Goal: Communication & Community: Answer question/provide support

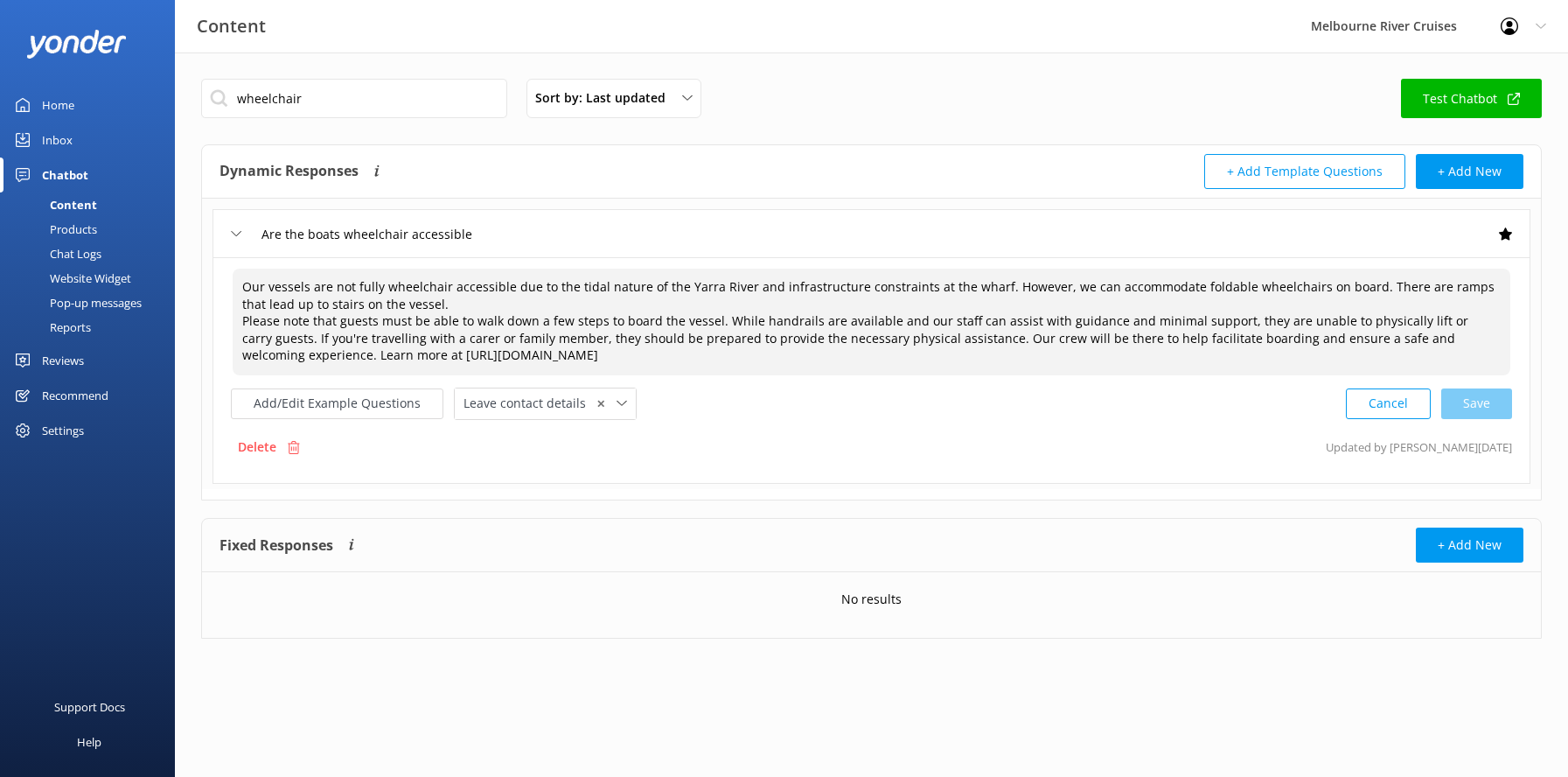
click at [56, 150] on div "Inbox" at bounding box center [58, 140] width 31 height 35
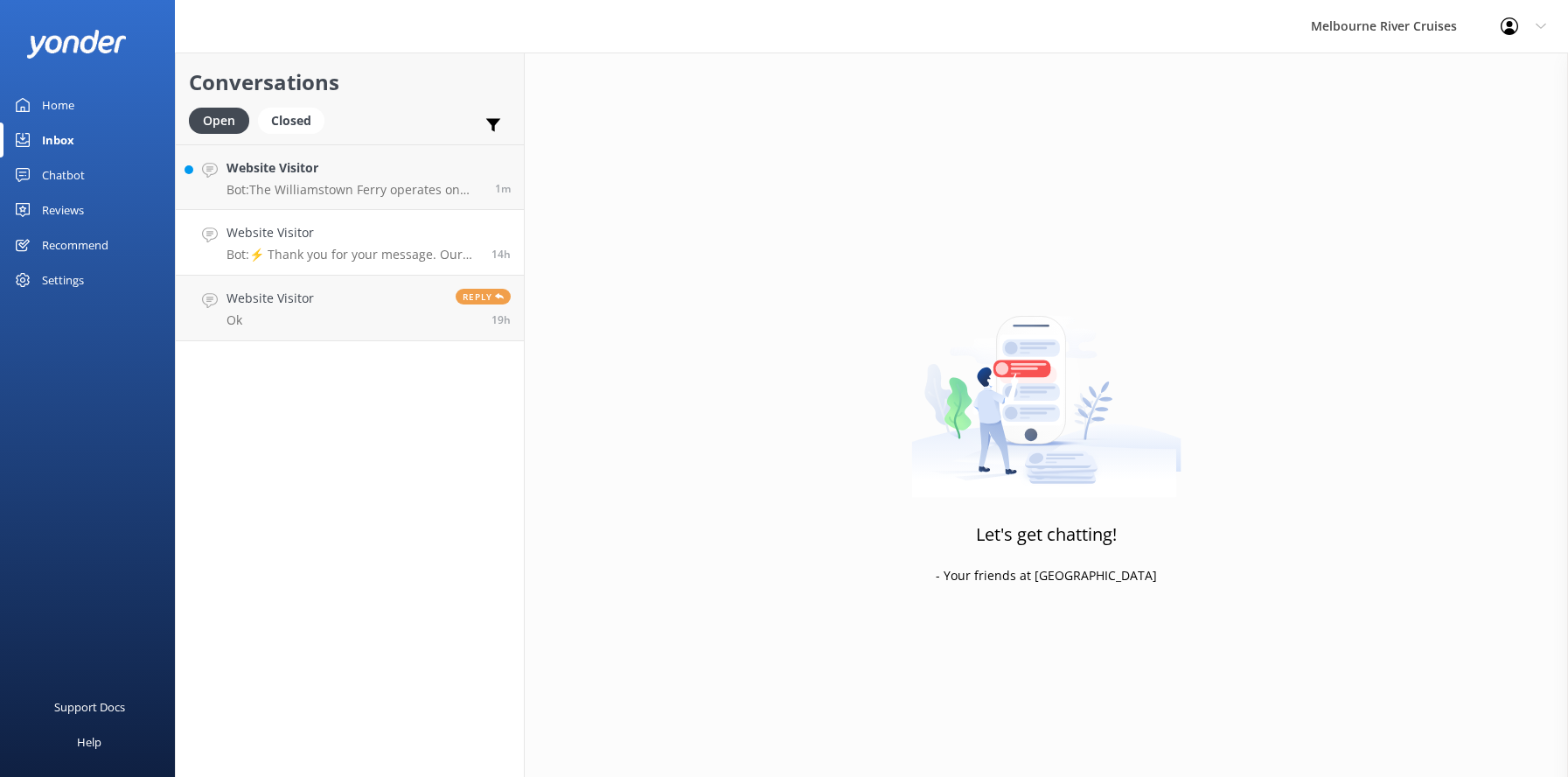
click at [302, 238] on h4 "Website Visitor" at bounding box center [352, 232] width 252 height 19
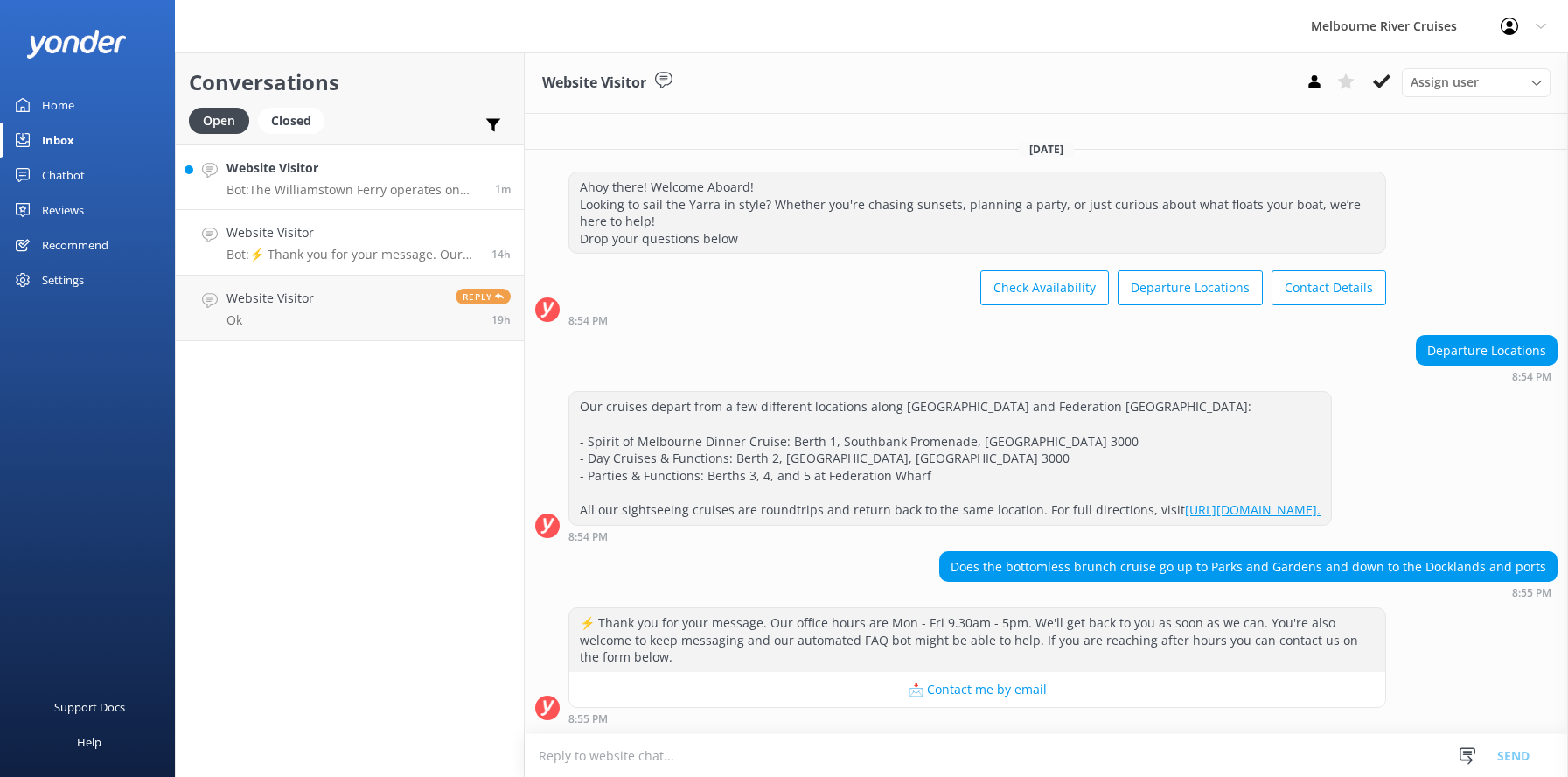
click at [292, 169] on h4 "Website Visitor" at bounding box center [354, 168] width 255 height 19
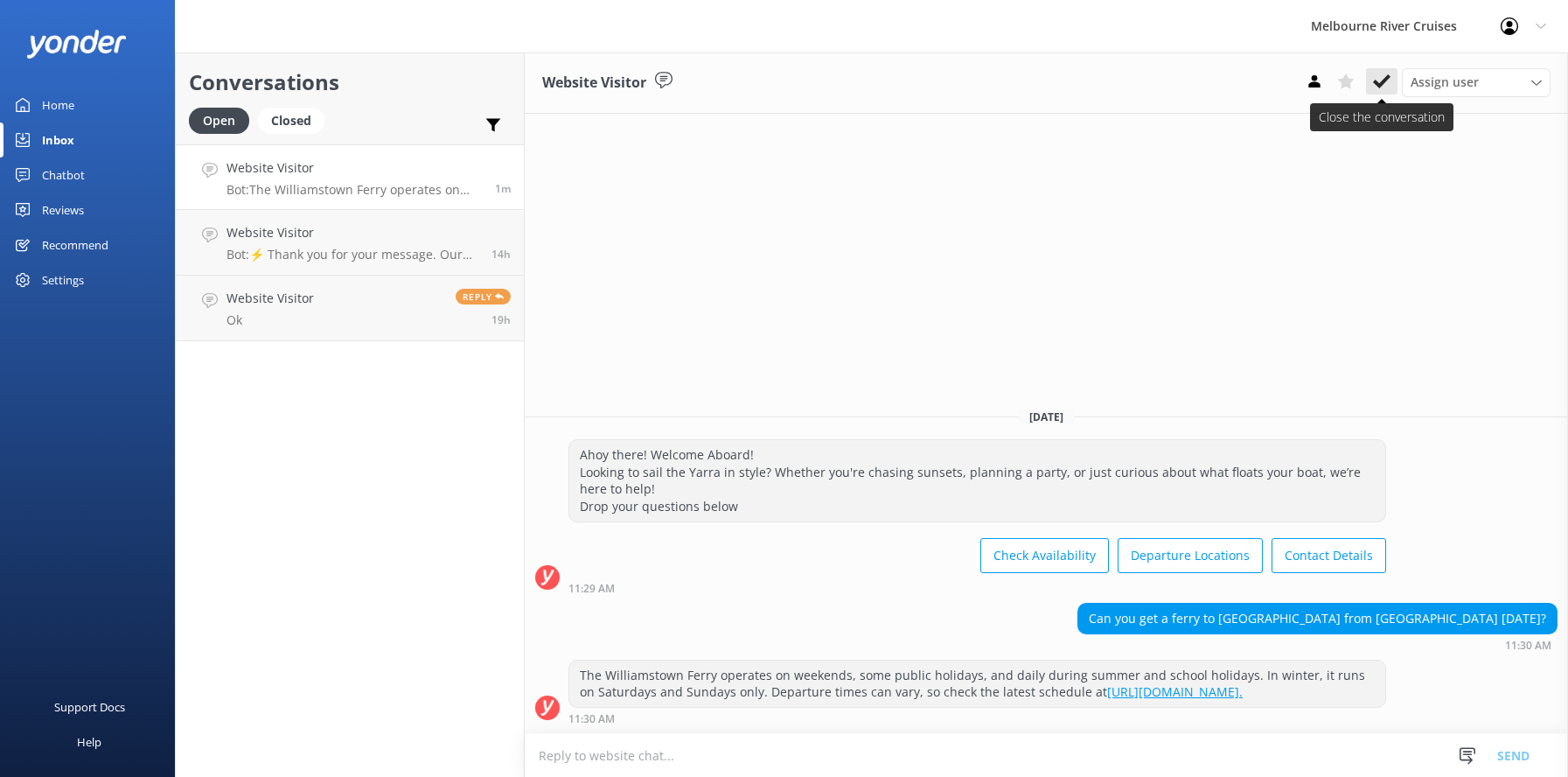
click at [1383, 84] on use at bounding box center [1381, 81] width 17 height 14
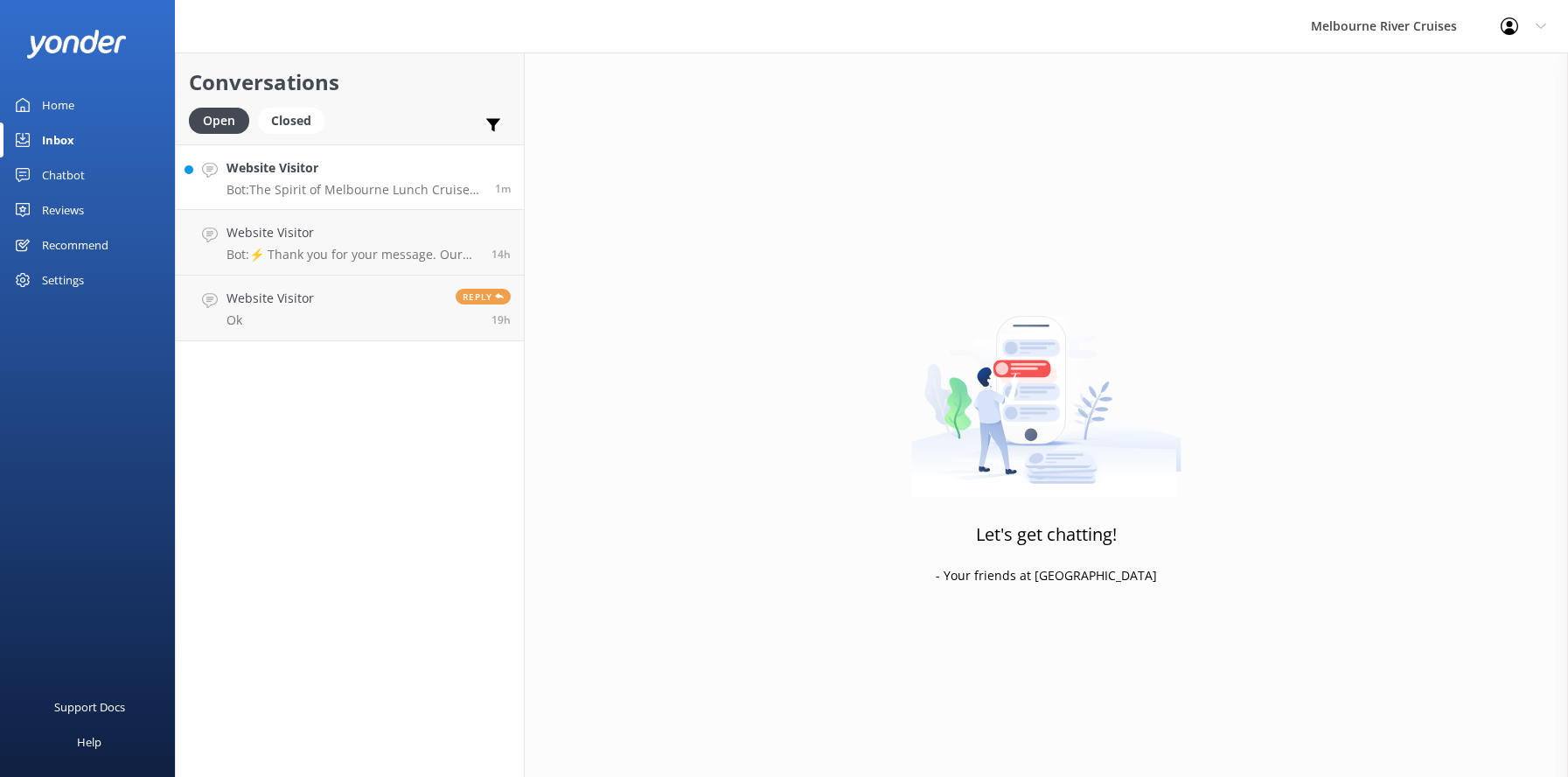
click at [305, 189] on p "Bot: The Spirit of Melbourne Lunch Cruise menu features fresh Victorian seafood…" at bounding box center [354, 190] width 255 height 15
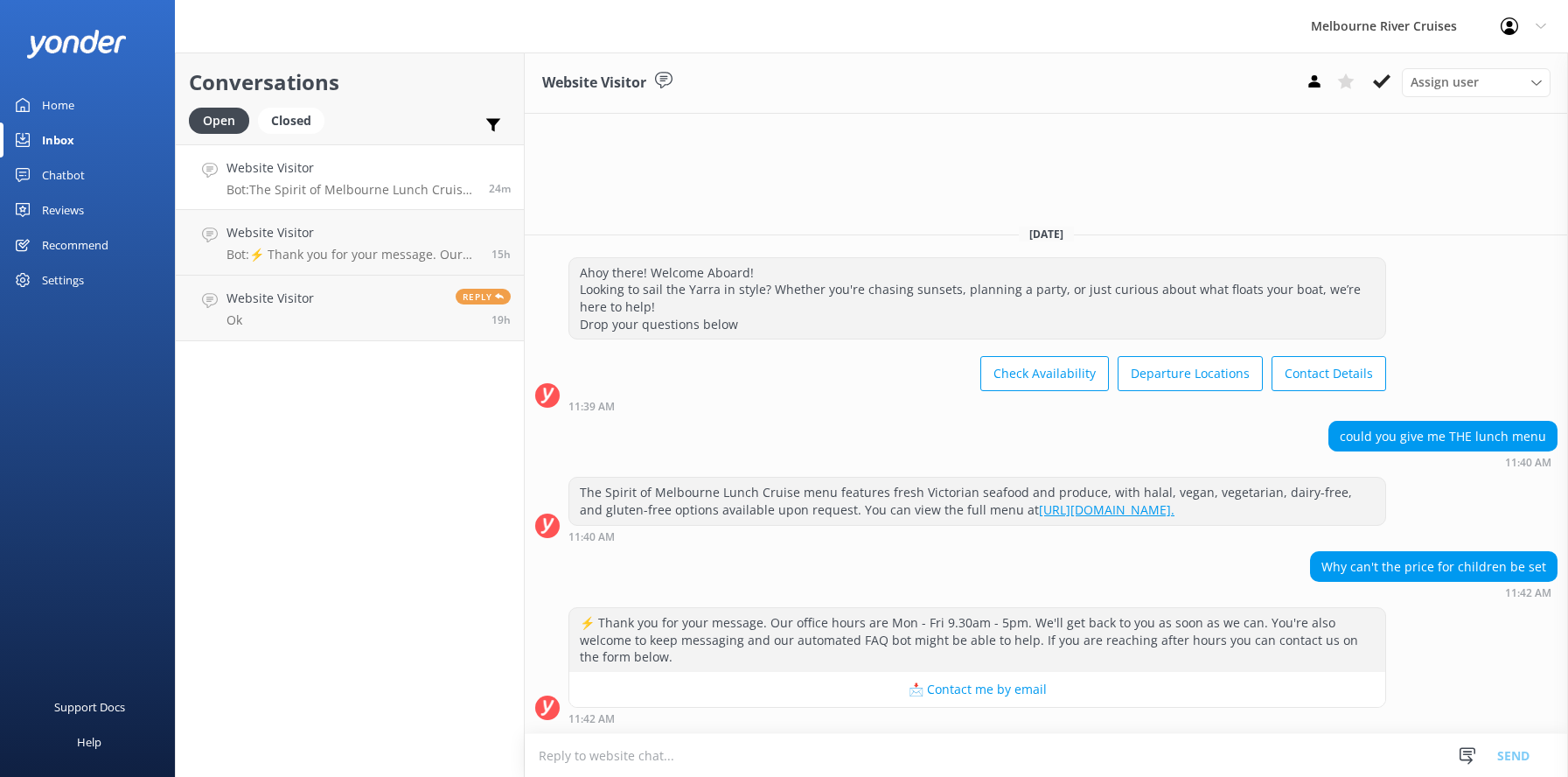
click at [293, 180] on div "Website Visitor Bot: The Spirit of Melbourne Lunch Cruise menu features fresh V…" at bounding box center [351, 177] width 249 height 37
click at [302, 247] on p "Bot: ⚡ Thank you for your message. Our office hours are Mon - Fri 9.30am - 5pm.…" at bounding box center [352, 254] width 252 height 15
